Goal: Task Accomplishment & Management: Complete application form

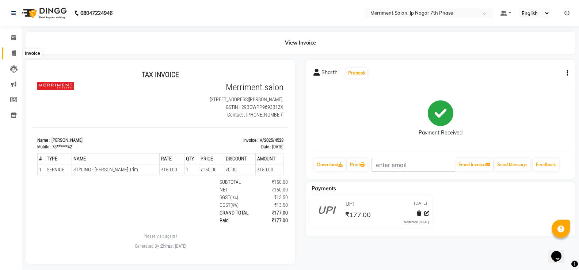
click at [16, 53] on icon at bounding box center [14, 52] width 4 height 5
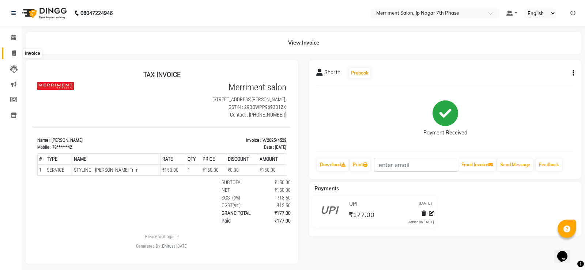
select select "service"
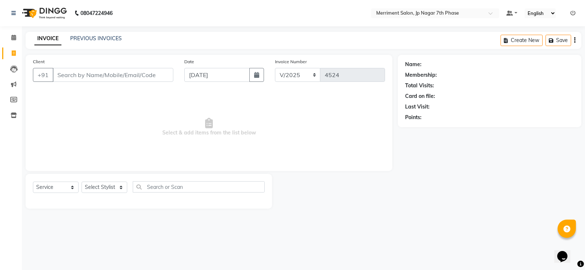
click at [99, 76] on input "Client" at bounding box center [113, 75] width 121 height 14
type input "7019733465"
click at [156, 78] on span "Add Client" at bounding box center [154, 74] width 29 height 7
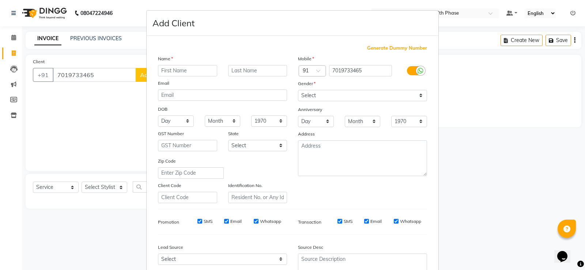
click at [183, 71] on input "text" at bounding box center [187, 70] width 59 height 11
type input "[PERSON_NAME]"
click at [312, 96] on select "Select [DEMOGRAPHIC_DATA] [DEMOGRAPHIC_DATA] Other Prefer Not To Say" at bounding box center [362, 95] width 129 height 11
select select "[DEMOGRAPHIC_DATA]"
click at [298, 90] on select "Select [DEMOGRAPHIC_DATA] [DEMOGRAPHIC_DATA] Other Prefer Not To Say" at bounding box center [362, 95] width 129 height 11
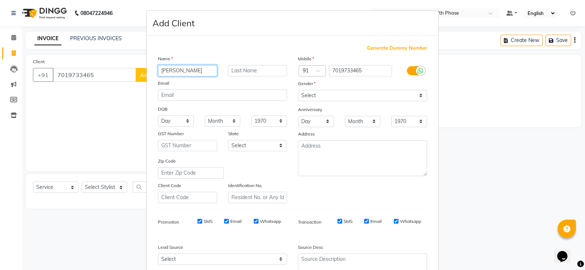
click at [181, 72] on input "[PERSON_NAME]" at bounding box center [187, 70] width 59 height 11
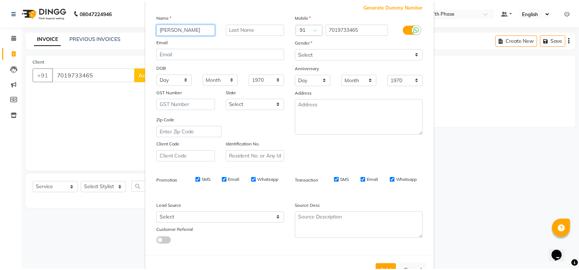
scroll to position [67, 0]
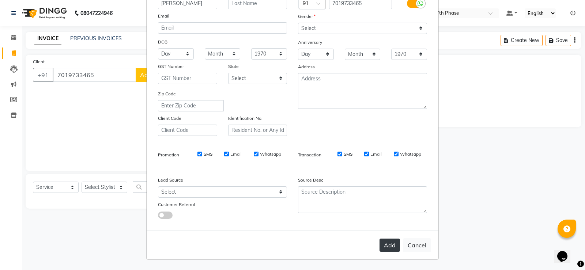
click at [387, 244] on button "Add" at bounding box center [389, 245] width 20 height 13
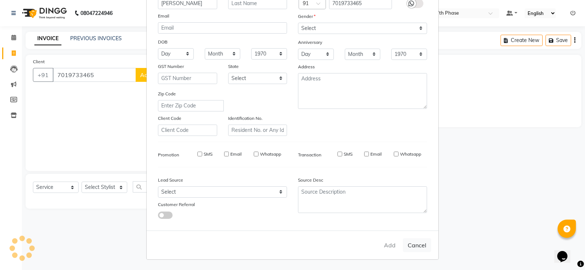
type input "70******65"
select select
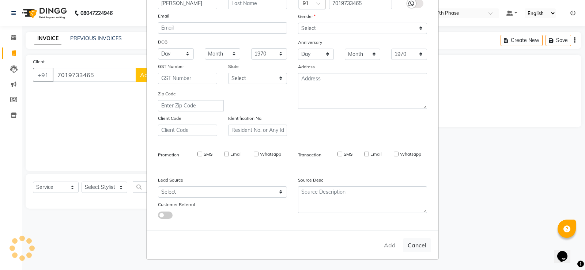
select select
checkbox input "false"
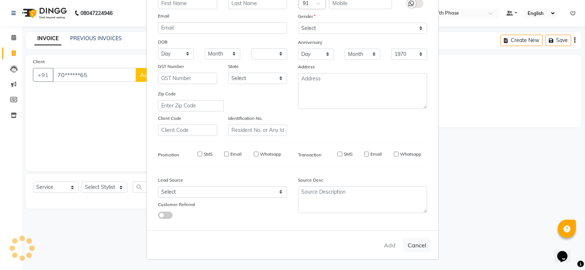
checkbox input "false"
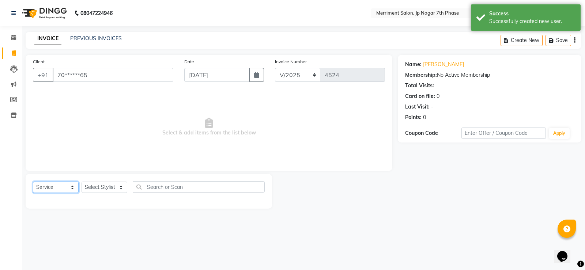
click at [61, 187] on select "Select Service Product Membership Package Voucher Prepaid Gift Card" at bounding box center [56, 187] width 46 height 11
click at [33, 182] on select "Select Service Product Membership Package Voucher Prepaid Gift Card" at bounding box center [56, 187] width 46 height 11
click at [107, 189] on select "Select Stylist Chiru Farman likha naho [PERSON_NAME] [PERSON_NAME] [PERSON_NAME…" at bounding box center [105, 187] width 46 height 11
select select "53663"
click at [82, 182] on select "Select Stylist Chiru Farman likha naho [PERSON_NAME] [PERSON_NAME] [PERSON_NAME…" at bounding box center [105, 187] width 46 height 11
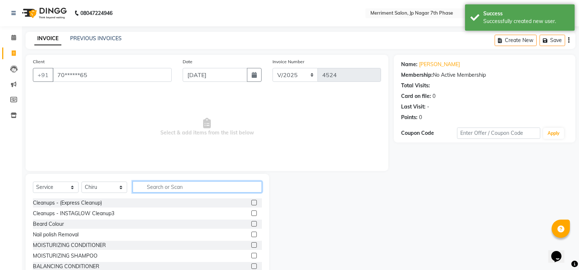
click at [194, 187] on input "text" at bounding box center [197, 186] width 129 height 11
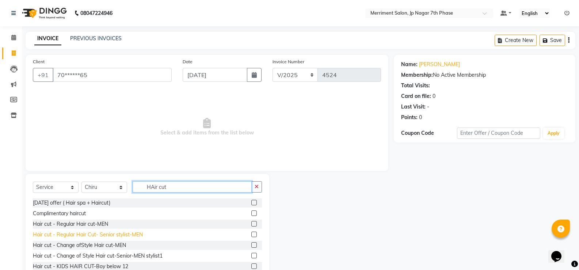
type input "HAir cut"
click at [119, 238] on div "Hair cut - Regular Hair Cut- Senior stylist-MEN" at bounding box center [88, 235] width 110 height 8
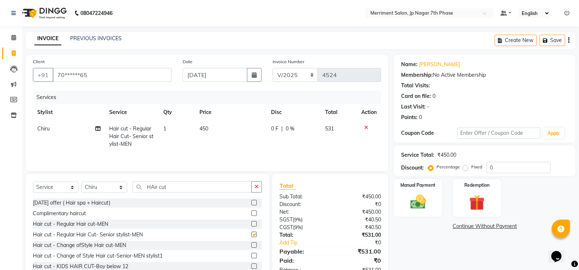
checkbox input "false"
drag, startPoint x: 193, startPoint y: 188, endPoint x: 0, endPoint y: 192, distance: 192.7
click at [0, 192] on app-home "08047224946 Select Location × Merriment Salon, Jp Nagar 7th Phase Default Panel…" at bounding box center [289, 146] width 579 height 293
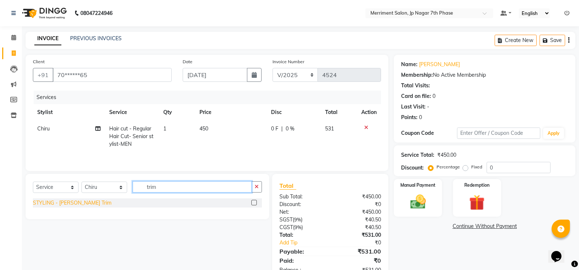
type input "trim"
click at [73, 205] on div "STYLING - [PERSON_NAME] Trim" at bounding box center [72, 203] width 79 height 8
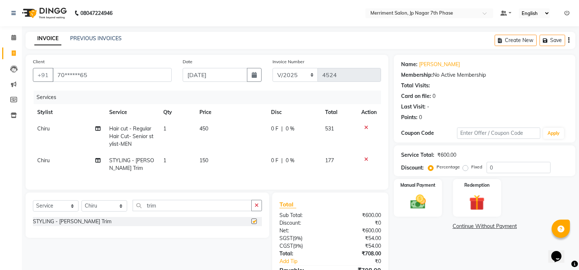
checkbox input "false"
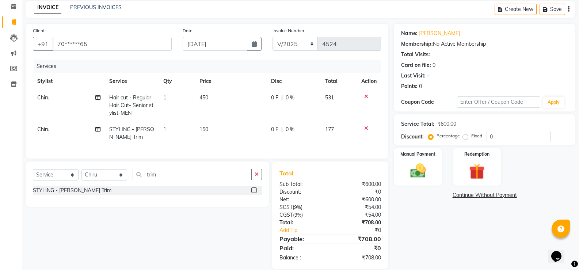
scroll to position [46, 0]
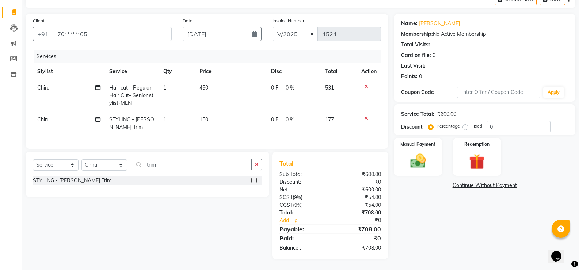
click at [471, 123] on label "Fixed" at bounding box center [476, 126] width 11 height 7
click at [467, 124] on input "Fixed" at bounding box center [467, 126] width 5 height 5
radio input "true"
drag, startPoint x: 529, startPoint y: 123, endPoint x: 329, endPoint y: 132, distance: 200.1
click at [379, 132] on div "Client +91 70******65 Date [DATE] Invoice Number V/2025 V/[PHONE_NUMBER] Servic…" at bounding box center [300, 136] width 561 height 245
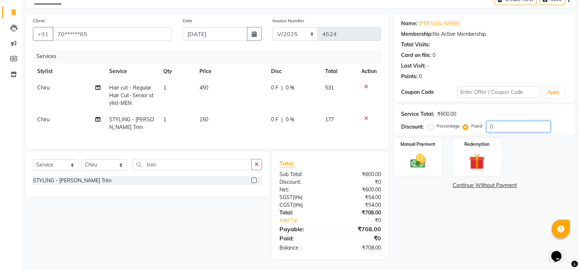
type input "4"
type input "10"
click at [436, 226] on div "Name: [PERSON_NAME] Membership: No Active Membership Total Visits: Card on file…" at bounding box center [487, 136] width 187 height 245
drag, startPoint x: 451, startPoint y: 116, endPoint x: 431, endPoint y: 123, distance: 20.6
click at [451, 122] on div "Percentage" at bounding box center [445, 126] width 30 height 9
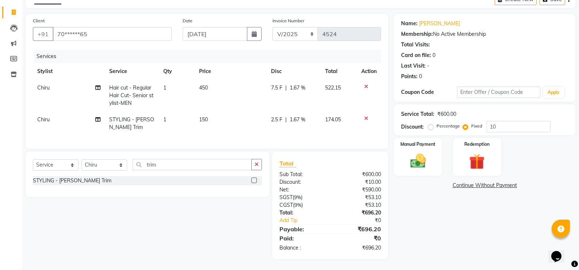
click at [437, 123] on label "Percentage" at bounding box center [448, 126] width 23 height 7
click at [431, 124] on input "Percentage" at bounding box center [432, 126] width 5 height 5
radio input "true"
click at [367, 116] on icon at bounding box center [366, 118] width 4 height 5
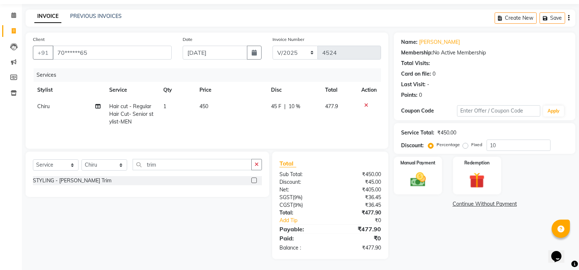
scroll to position [22, 0]
click at [427, 183] on img at bounding box center [418, 179] width 26 height 19
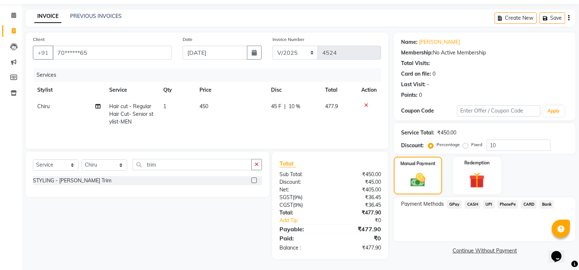
click at [489, 203] on span "UPI" at bounding box center [489, 204] width 11 height 8
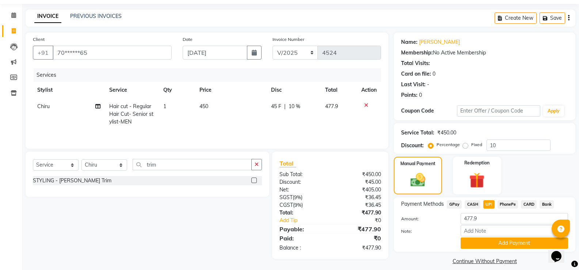
scroll to position [30, 0]
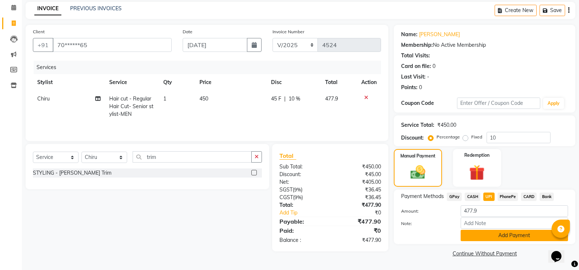
click at [505, 237] on button "Add Payment" at bounding box center [514, 235] width 107 height 11
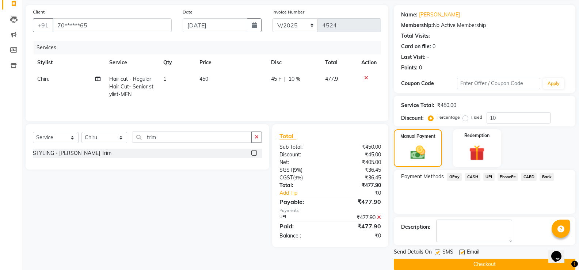
scroll to position [61, 0]
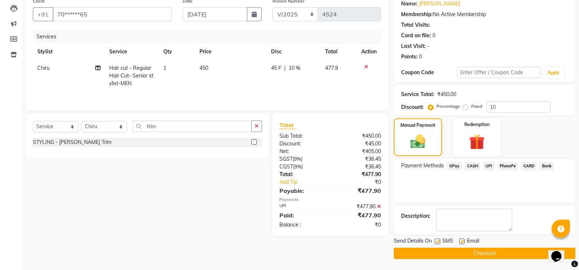
click at [493, 254] on button "Checkout" at bounding box center [485, 253] width 182 height 11
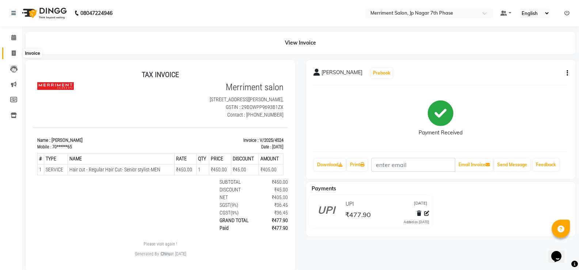
click at [19, 53] on span at bounding box center [13, 53] width 13 height 8
select select "service"
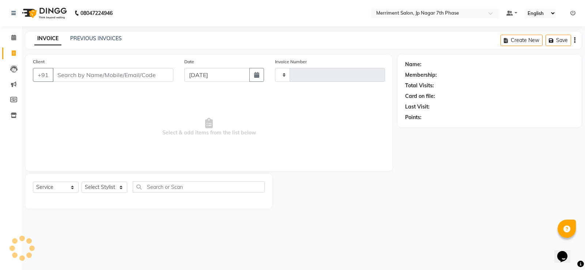
type input "4525"
select select "4110"
click at [91, 72] on input "Client" at bounding box center [113, 75] width 121 height 14
type input "7019733465"
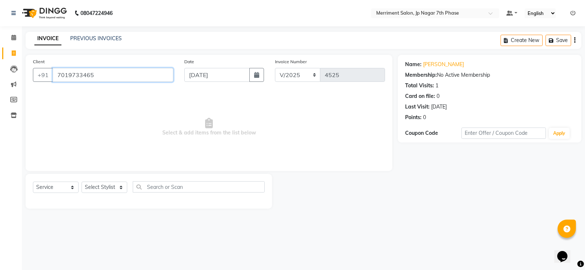
drag, startPoint x: 114, startPoint y: 78, endPoint x: 0, endPoint y: 77, distance: 114.0
click at [0, 77] on app-home "08047224946 Select Location × Merriment Salon, Jp Nagar 7th Phase Default Panel…" at bounding box center [292, 110] width 585 height 220
click at [57, 187] on select "Select Service Product Membership Package Voucher Prepaid Gift Card" at bounding box center [56, 187] width 46 height 11
click at [33, 182] on select "Select Service Product Membership Package Voucher Prepaid Gift Card" at bounding box center [56, 187] width 46 height 11
click at [100, 189] on select "Select Stylist Chiru Farman likha naho [PERSON_NAME] [PERSON_NAME] [PERSON_NAME…" at bounding box center [105, 187] width 46 height 11
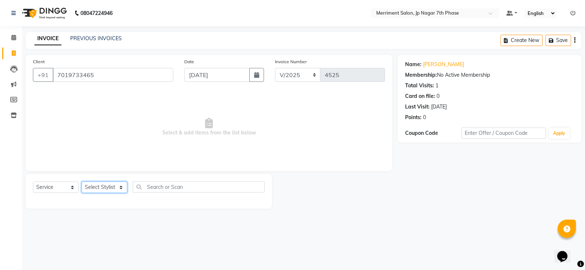
select select "75887"
click at [82, 182] on select "Select Stylist Chiru Farman likha naho [PERSON_NAME] [PERSON_NAME] [PERSON_NAME…" at bounding box center [105, 187] width 46 height 11
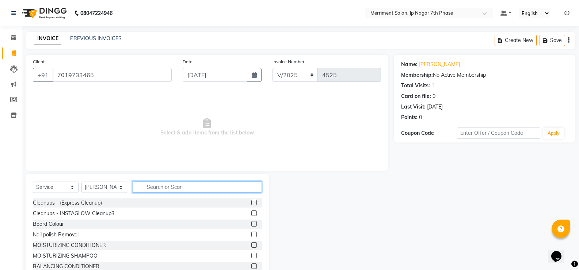
drag, startPoint x: 174, startPoint y: 190, endPoint x: 173, endPoint y: 185, distance: 5.3
click at [174, 189] on input "text" at bounding box center [197, 186] width 129 height 11
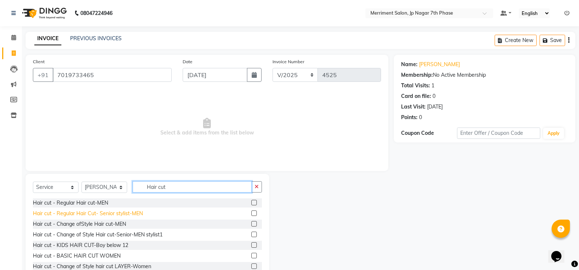
type input "Hair cut"
click at [130, 213] on div "Hair cut - Regular Hair Cut- Senior stylist-MEN" at bounding box center [88, 214] width 110 height 8
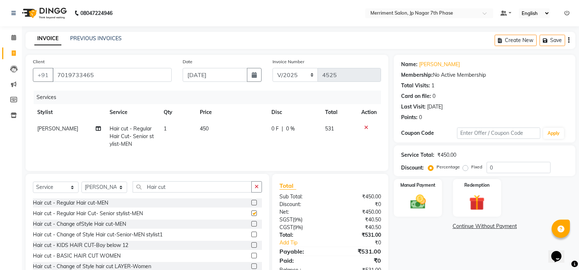
checkbox input "false"
drag, startPoint x: 218, startPoint y: 187, endPoint x: 0, endPoint y: 147, distance: 221.5
click at [0, 153] on app-home "08047224946 Select Location × Merriment Salon, Jp Nagar 7th Phase Default Panel…" at bounding box center [289, 146] width 579 height 293
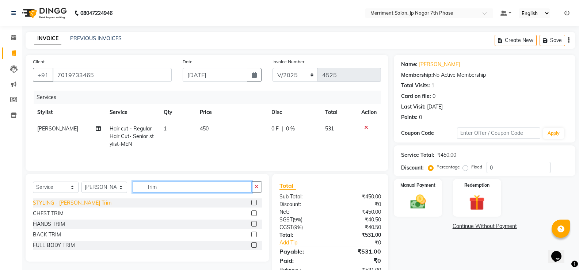
type input "Trim"
click at [60, 204] on div "STYLING - [PERSON_NAME] Trim" at bounding box center [72, 203] width 79 height 8
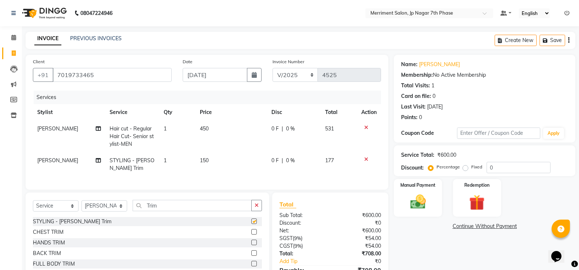
checkbox input "false"
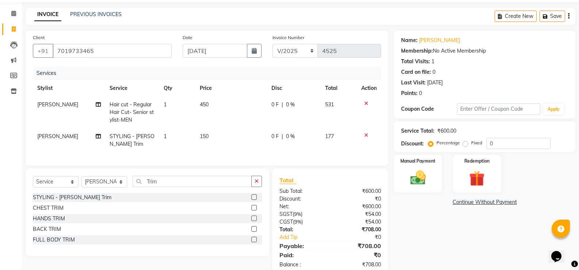
scroll to position [46, 0]
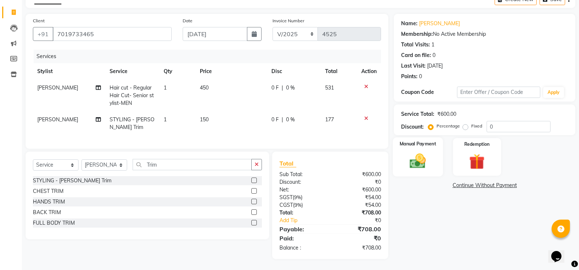
click at [427, 156] on img at bounding box center [418, 161] width 26 height 19
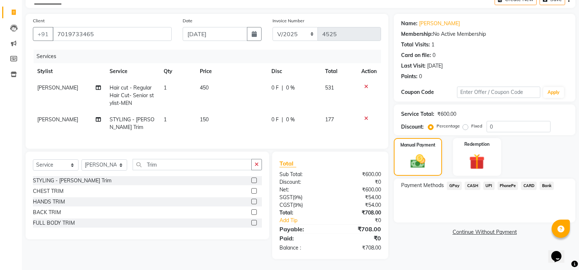
click at [490, 182] on span "UPI" at bounding box center [489, 186] width 11 height 8
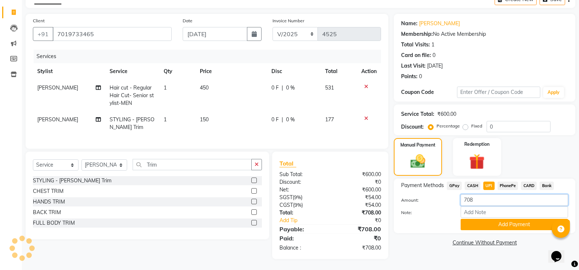
drag, startPoint x: 495, startPoint y: 194, endPoint x: 207, endPoint y: 179, distance: 288.4
click at [219, 186] on div "Client [PHONE_NUMBER] Date [DATE] Invoice Number V/2025 V/[PHONE_NUMBER] Servic…" at bounding box center [300, 136] width 561 height 245
type input "758"
click at [503, 219] on button "Add Payment" at bounding box center [514, 224] width 107 height 11
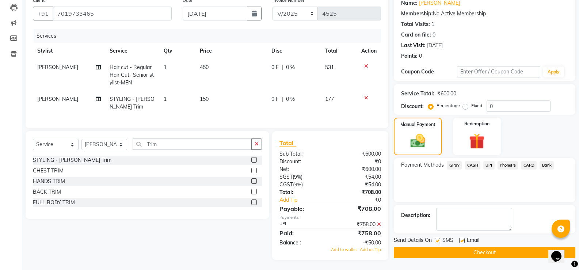
scroll to position [68, 0]
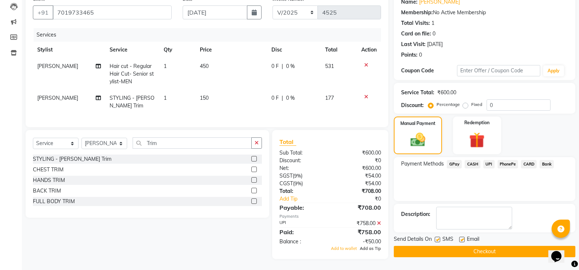
click at [371, 250] on span "Add as Tip" at bounding box center [370, 248] width 21 height 5
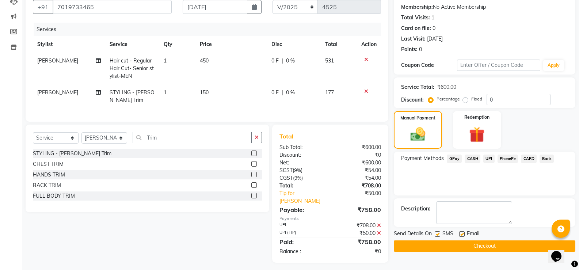
scroll to position [69, 0]
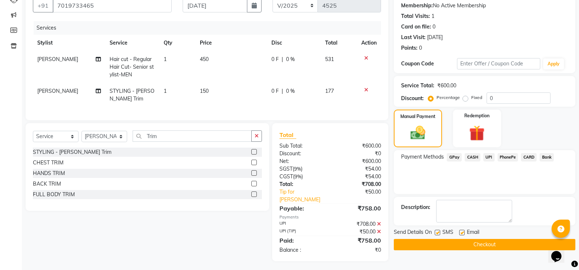
click at [466, 245] on button "Checkout" at bounding box center [485, 244] width 182 height 11
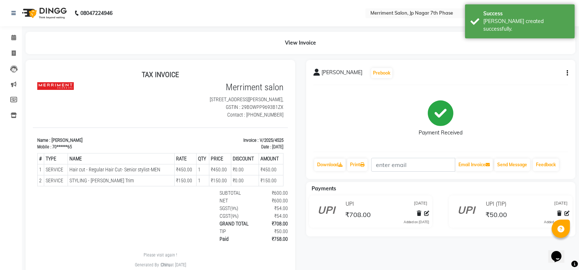
click at [565, 72] on button "button" at bounding box center [566, 73] width 4 height 8
click at [528, 40] on div "View Invoice" at bounding box center [301, 43] width 550 height 22
click at [232, 21] on nav "08047224946 Select Location × Merriment Salon, Jp Nagar 7th Phase Default Panel…" at bounding box center [289, 13] width 579 height 26
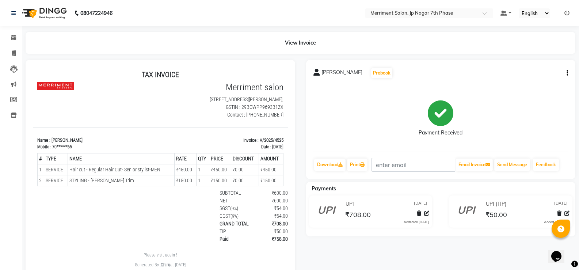
click at [571, 14] on ul "Default Panel My Panel English ENGLISH Español العربية मराठी हिंदी ગુજરાતી தமிழ…" at bounding box center [535, 13] width 76 height 10
click at [568, 13] on icon at bounding box center [567, 13] width 5 height 5
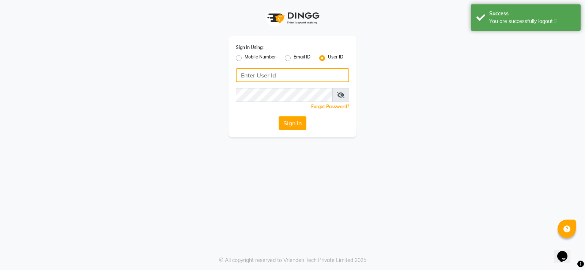
type input "8095494648"
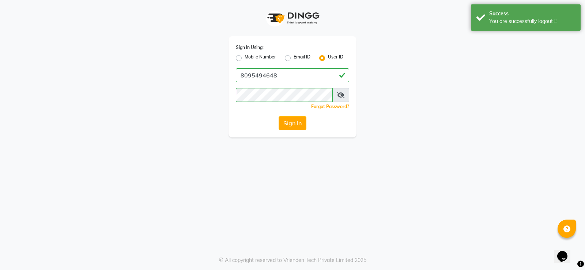
click at [242, 57] on div "Mobile Number" at bounding box center [256, 58] width 40 height 9
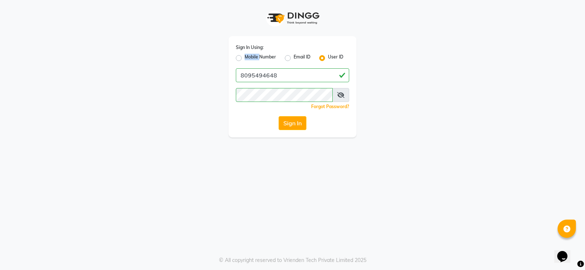
click at [242, 57] on div "Mobile Number" at bounding box center [256, 58] width 40 height 9
click at [245, 56] on label "Mobile Number" at bounding box center [260, 58] width 31 height 9
click at [245, 56] on input "Mobile Number" at bounding box center [247, 56] width 5 height 5
radio input "true"
radio input "false"
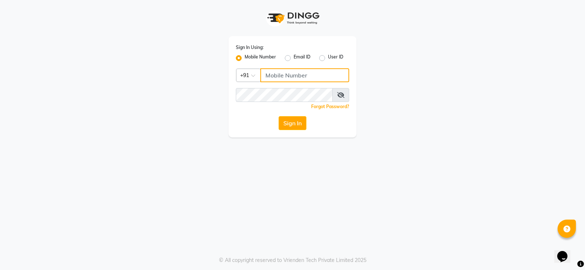
click at [307, 72] on input "Username" at bounding box center [304, 75] width 89 height 14
type input "8095494648"
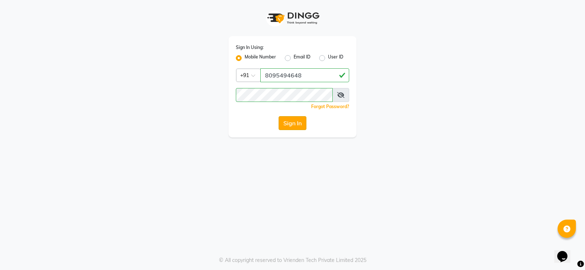
click at [297, 128] on button "Sign In" at bounding box center [293, 123] width 28 height 14
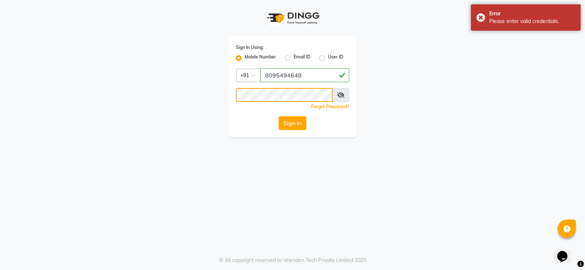
click at [0, 107] on app-login "Sign In Using: Mobile Number Email ID User ID Country Code × [PHONE_NUMBER] Rem…" at bounding box center [292, 68] width 585 height 137
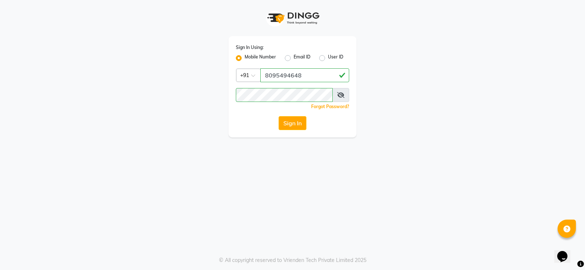
click at [274, 154] on div "Sign In Using: Mobile Number Email ID User ID Country Code × [PHONE_NUMBER] Rem…" at bounding box center [292, 135] width 585 height 270
click at [290, 117] on button "Sign In" at bounding box center [293, 123] width 28 height 14
